Goal: Information Seeking & Learning: Learn about a topic

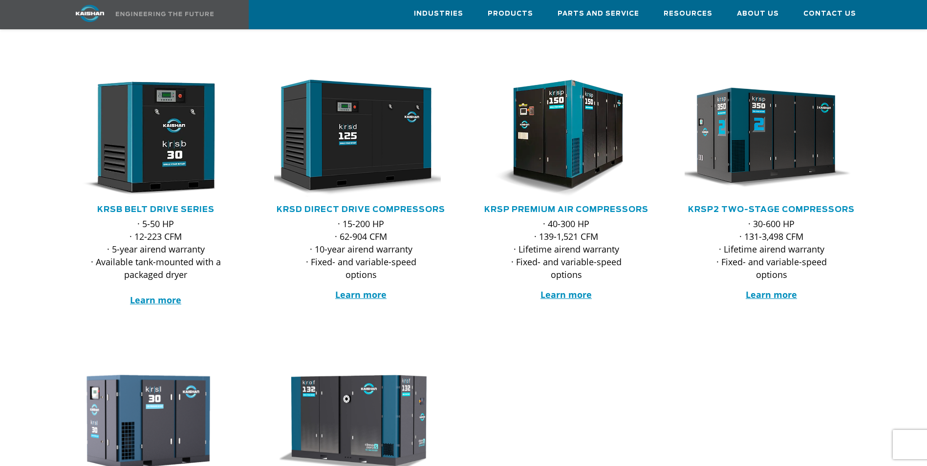
scroll to position [147, 0]
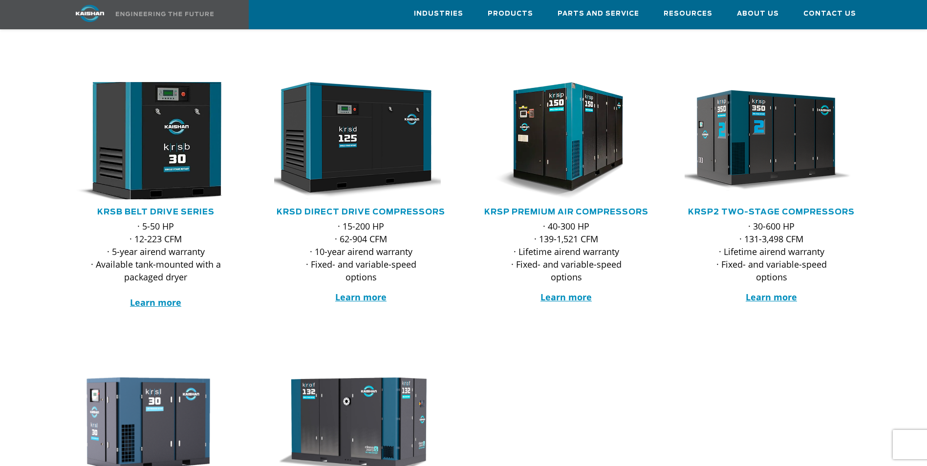
click at [156, 153] on img at bounding box center [148, 140] width 191 height 129
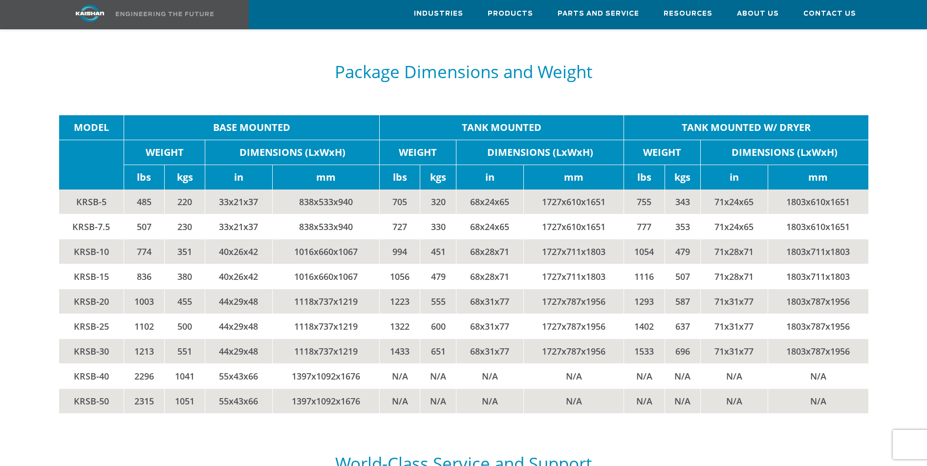
scroll to position [2052, 0]
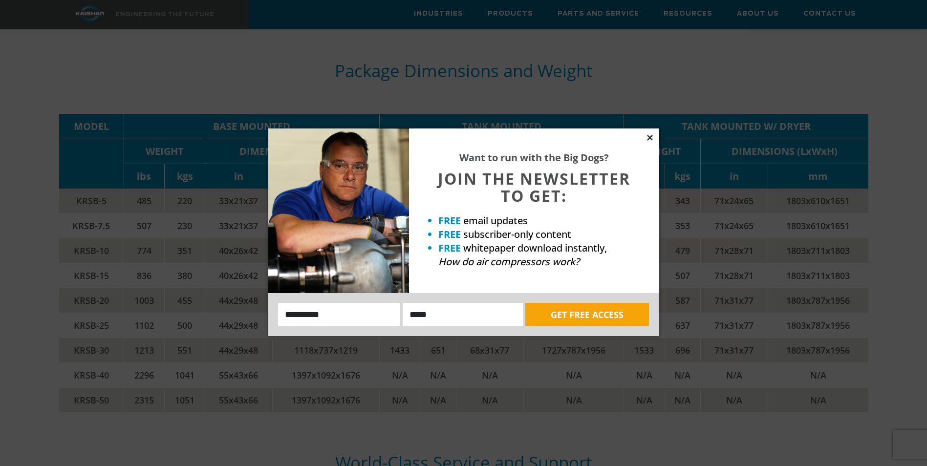
click at [650, 138] on icon at bounding box center [649, 137] width 5 height 5
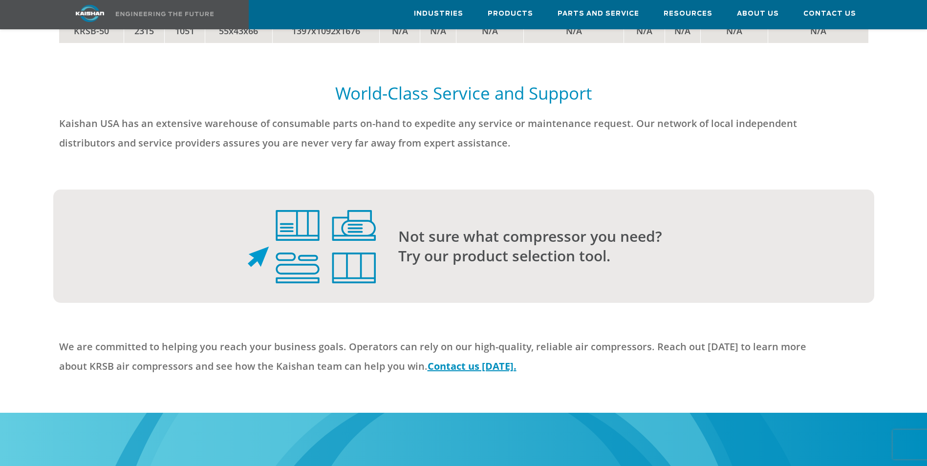
scroll to position [2394, 0]
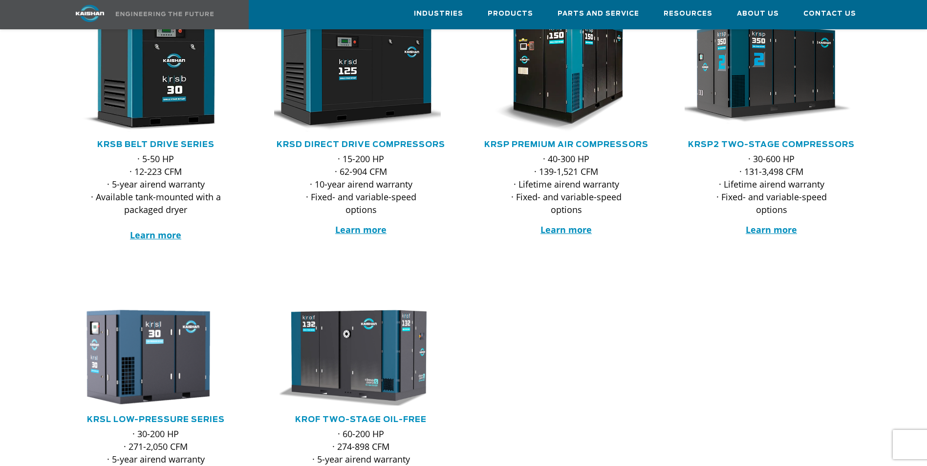
scroll to position [147, 0]
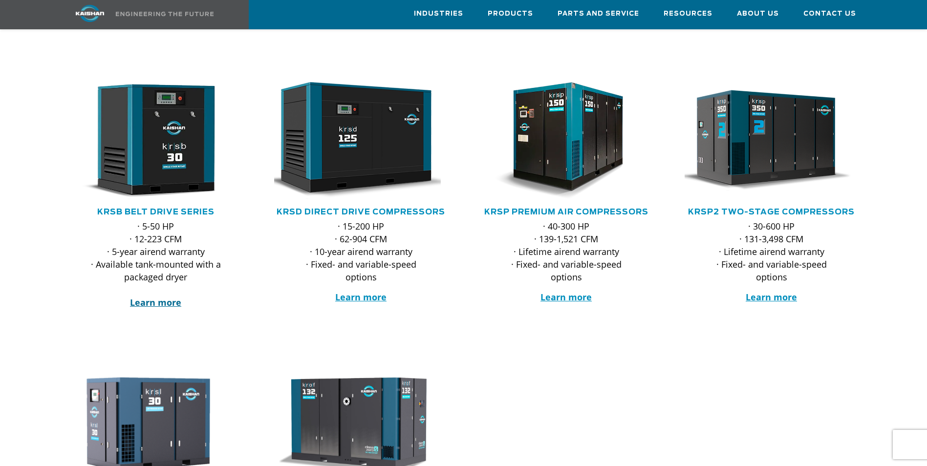
click at [158, 297] on strong "Learn more" at bounding box center [155, 303] width 51 height 12
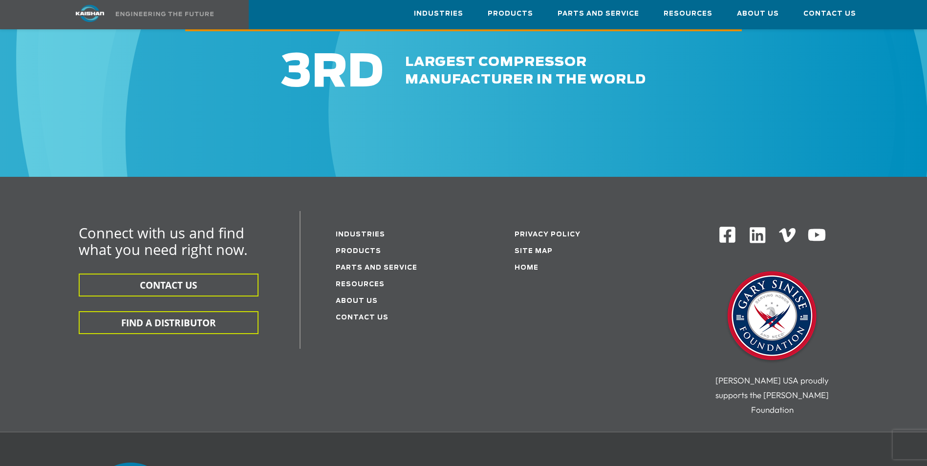
scroll to position [2931, 0]
